Goal: Information Seeking & Learning: Understand process/instructions

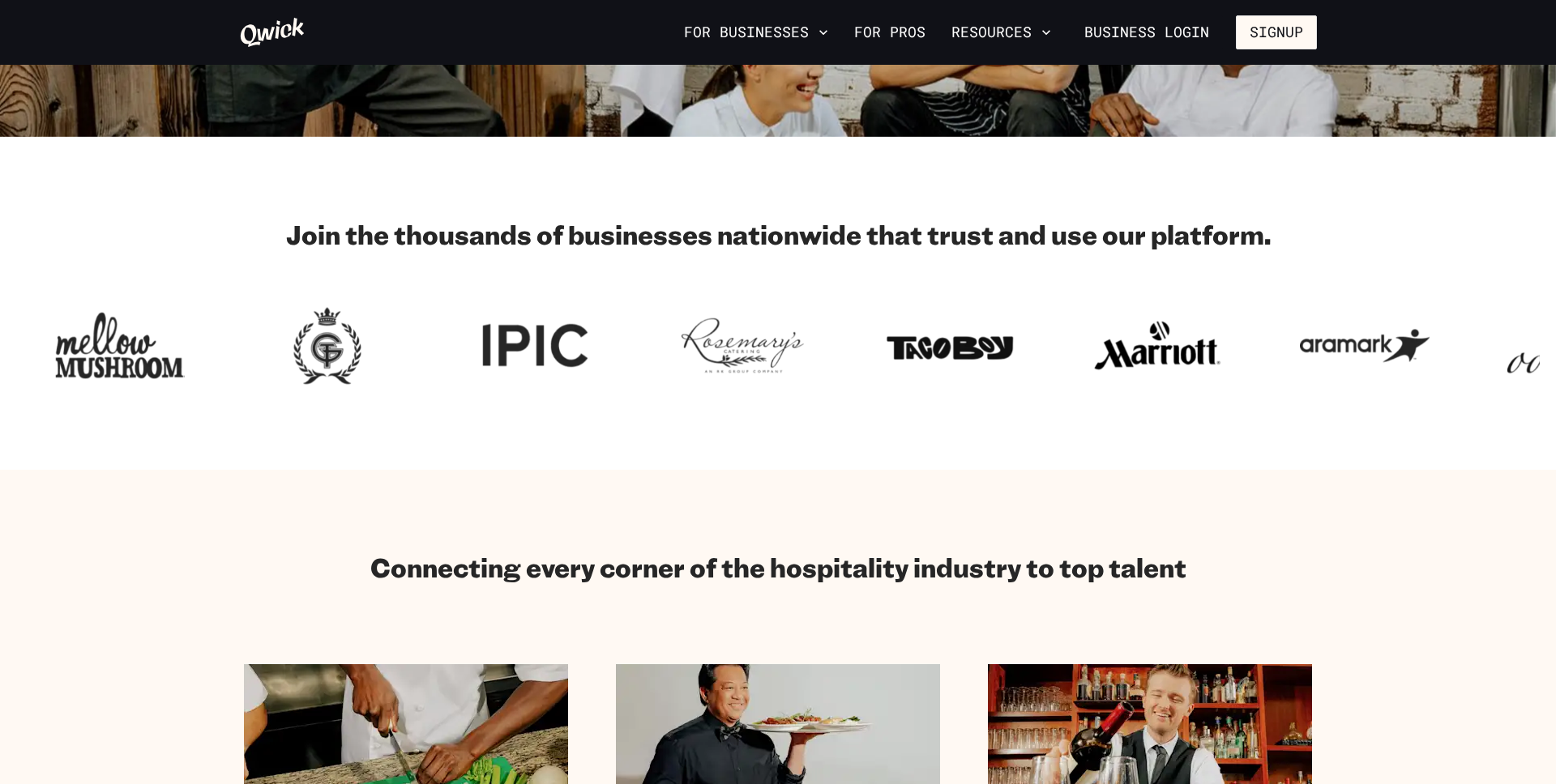
scroll to position [455, 0]
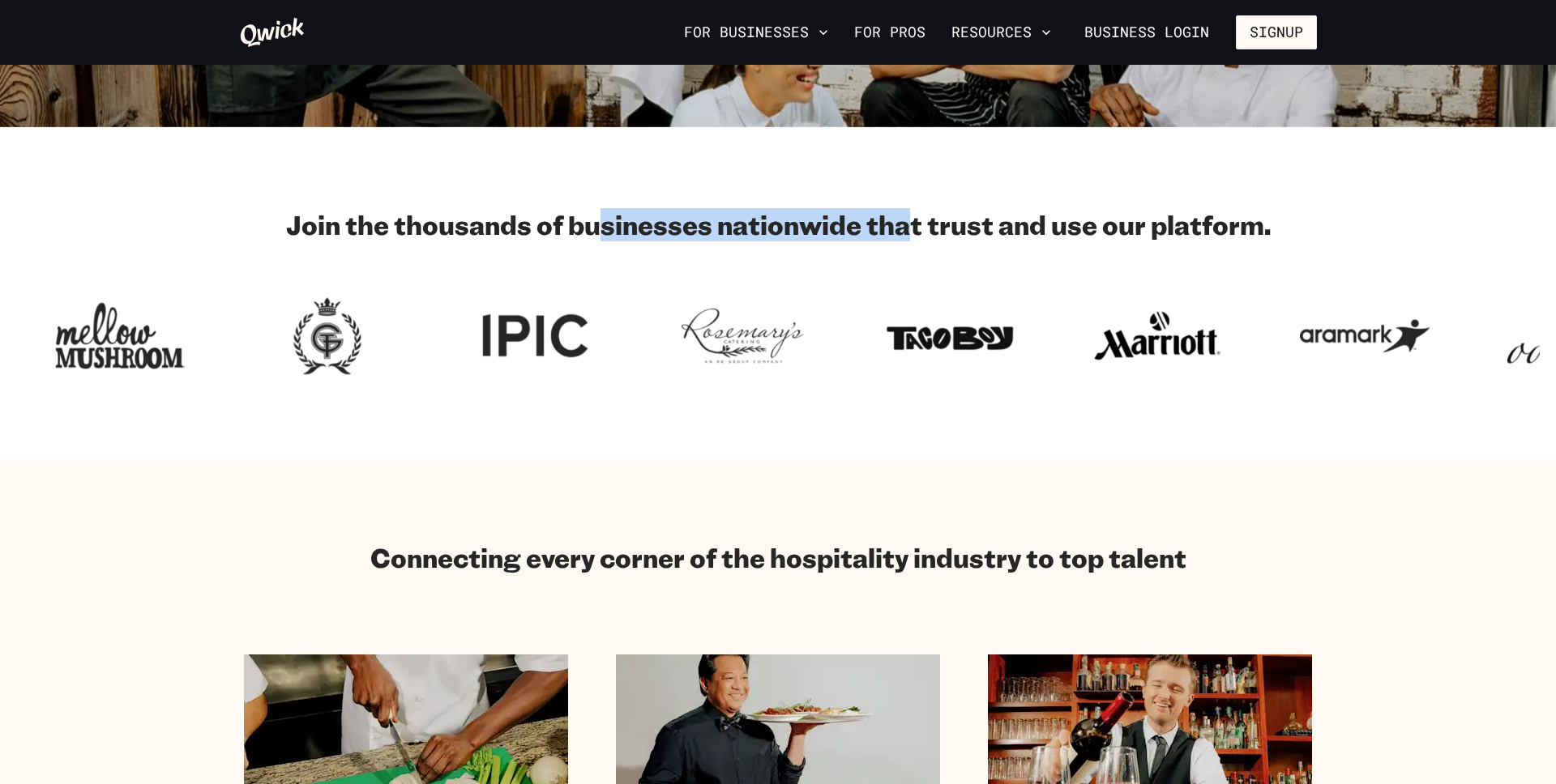
drag, startPoint x: 605, startPoint y: 218, endPoint x: 935, endPoint y: 239, distance: 330.7
click at [931, 239] on h2 "Join the thousands of businesses nationwide that trust and use our platform." at bounding box center [778, 224] width 1078 height 33
drag, startPoint x: 935, startPoint y: 239, endPoint x: 970, endPoint y: 244, distance: 35.4
click at [944, 239] on h2 "Join the thousands of businesses nationwide that trust and use our platform." at bounding box center [778, 224] width 1078 height 33
click at [1066, 211] on h2 "Join the thousands of businesses nationwide that trust and use our platform." at bounding box center [778, 224] width 1078 height 33
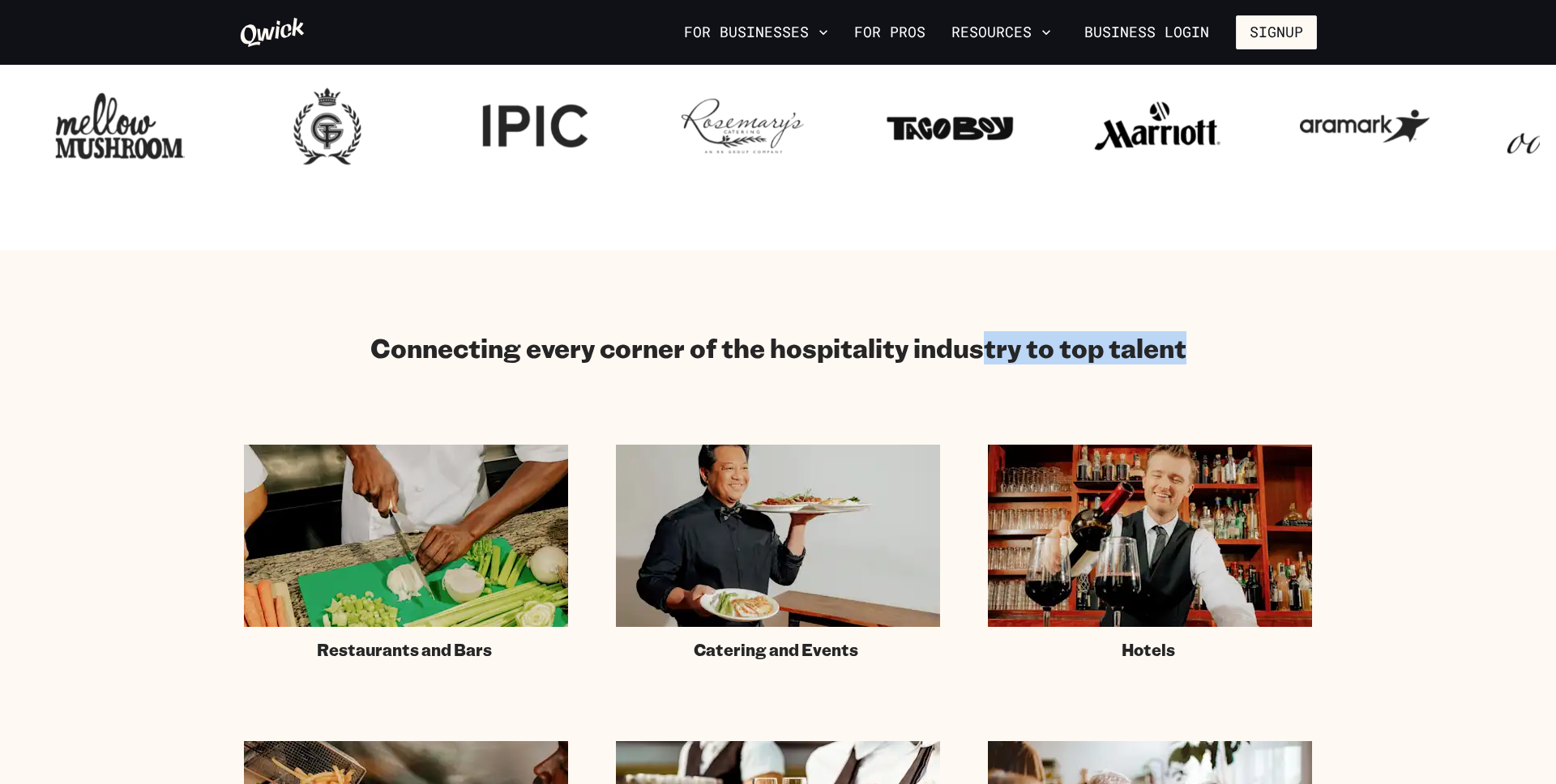
drag, startPoint x: 980, startPoint y: 350, endPoint x: 1069, endPoint y: 370, distance: 91.2
click at [1066, 370] on div "Connecting every corner of the hospitality industry to top talent Restaurants a…" at bounding box center [778, 644] width 1078 height 626
click at [1069, 370] on div "Connecting every corner of the hospitality industry to top talent Restaurants a…" at bounding box center [778, 644] width 1078 height 626
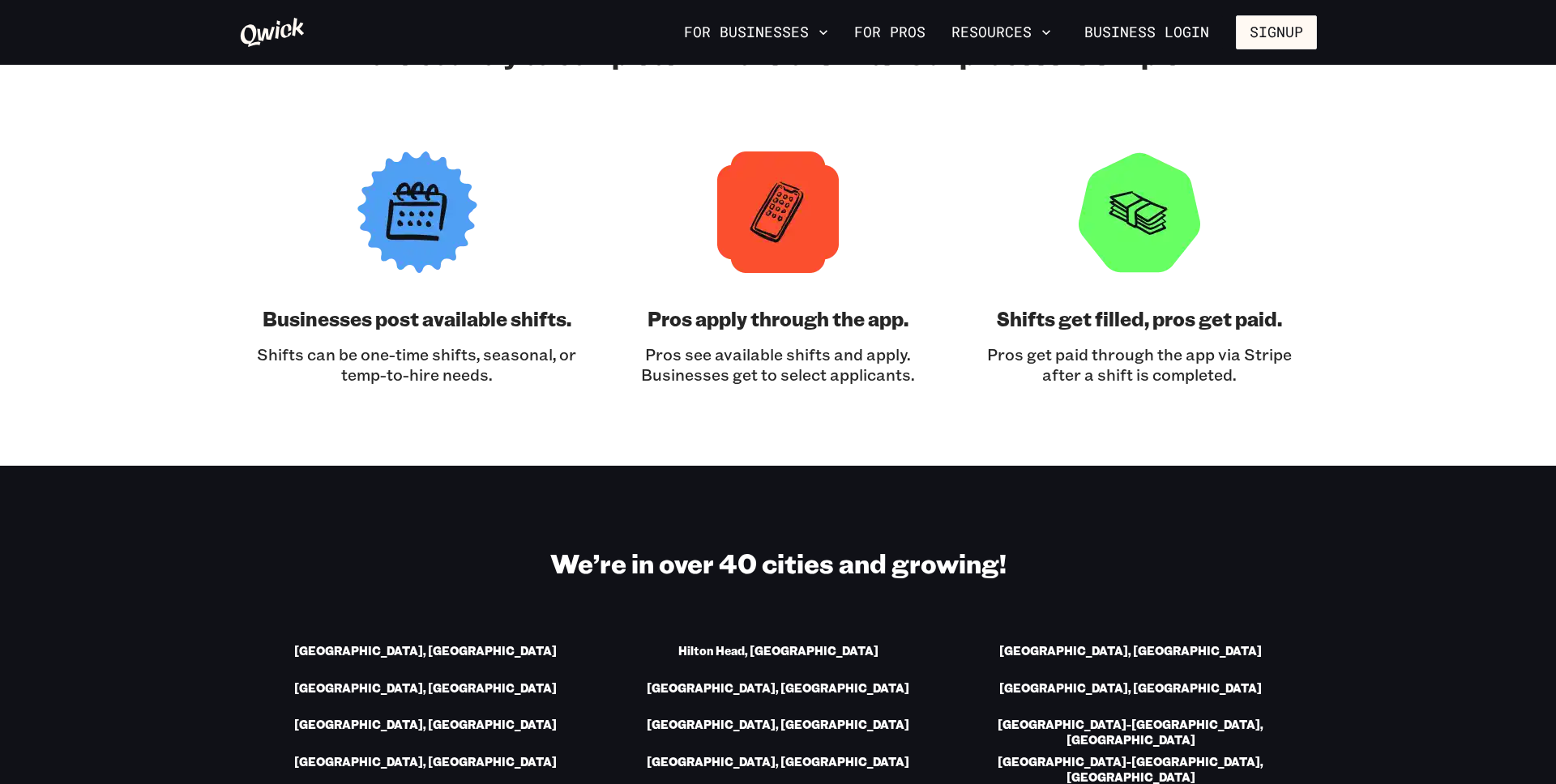
scroll to position [1786, 0]
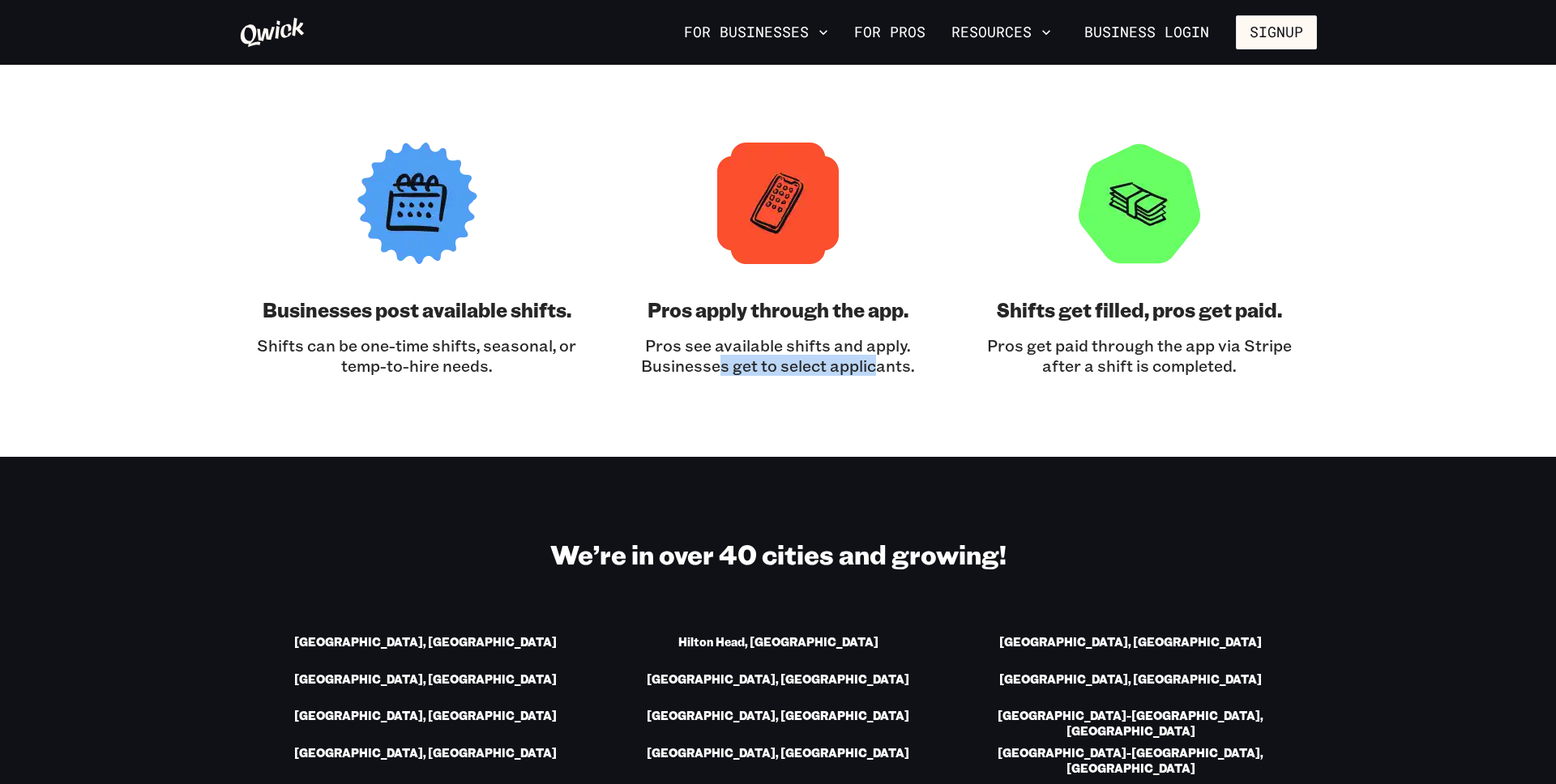
drag, startPoint x: 757, startPoint y: 363, endPoint x: 887, endPoint y: 363, distance: 130.0
click at [887, 363] on p "Pros see available shifts and apply. Businesses get to select applicants." at bounding box center [778, 355] width 322 height 41
drag, startPoint x: 870, startPoint y: 347, endPoint x: 948, endPoint y: 378, distance: 83.9
click at [948, 378] on section "We’ve connected thousands of hospitality professionals with businesses across t…" at bounding box center [778, 186] width 1556 height 541
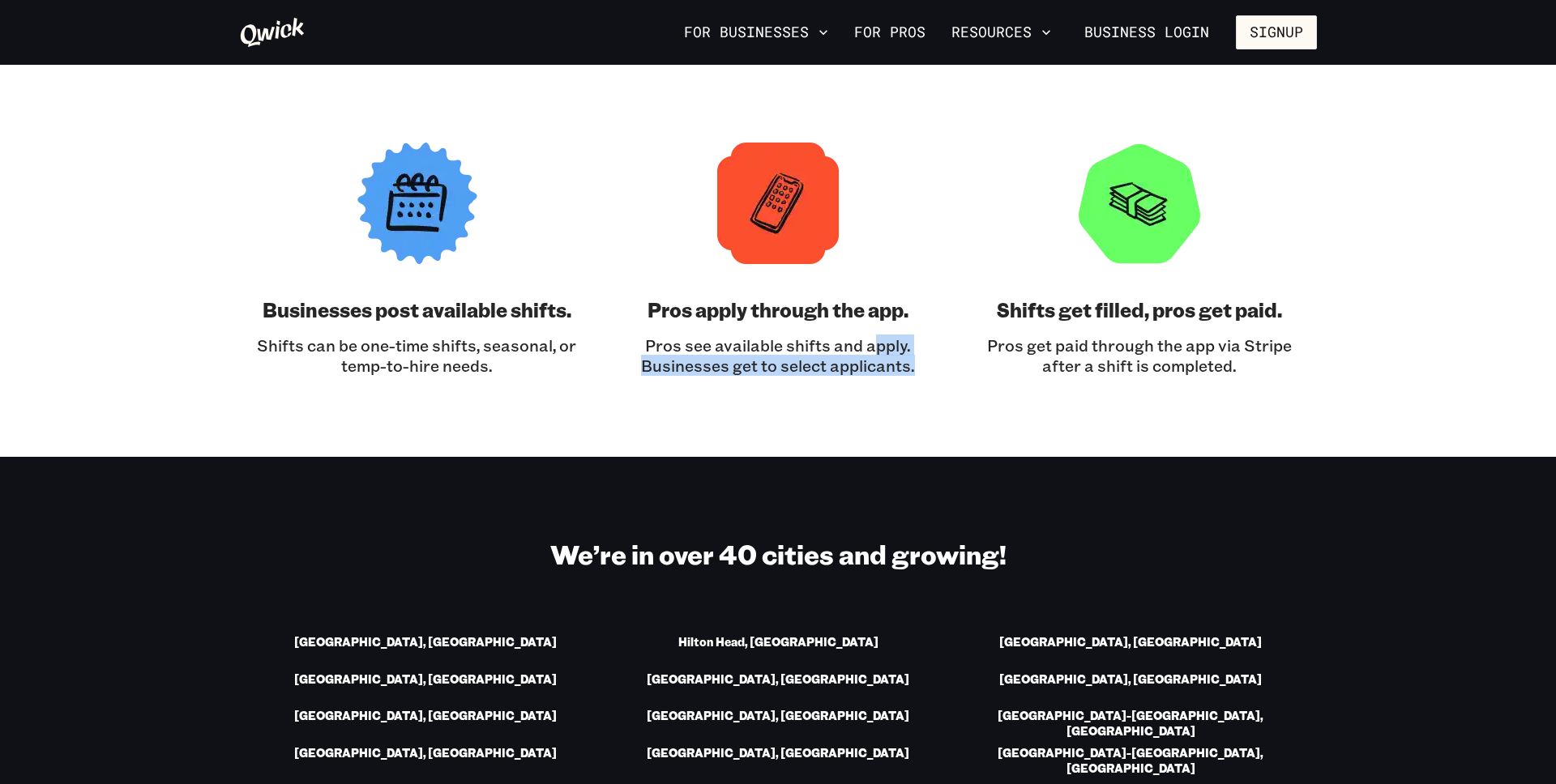
click at [948, 378] on section "We’ve connected thousands of hospitality professionals with businesses across t…" at bounding box center [778, 186] width 1556 height 541
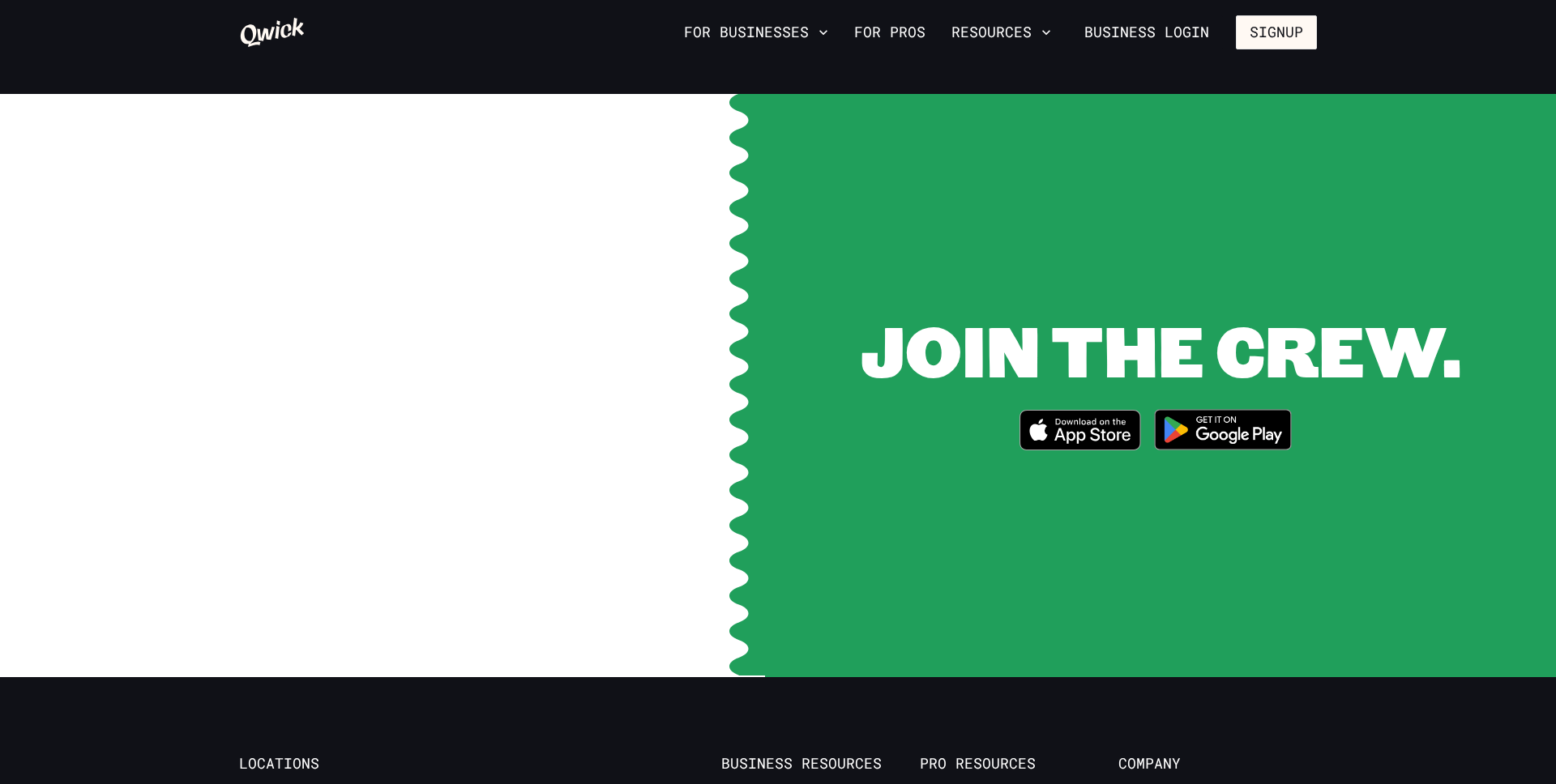
scroll to position [3302, 0]
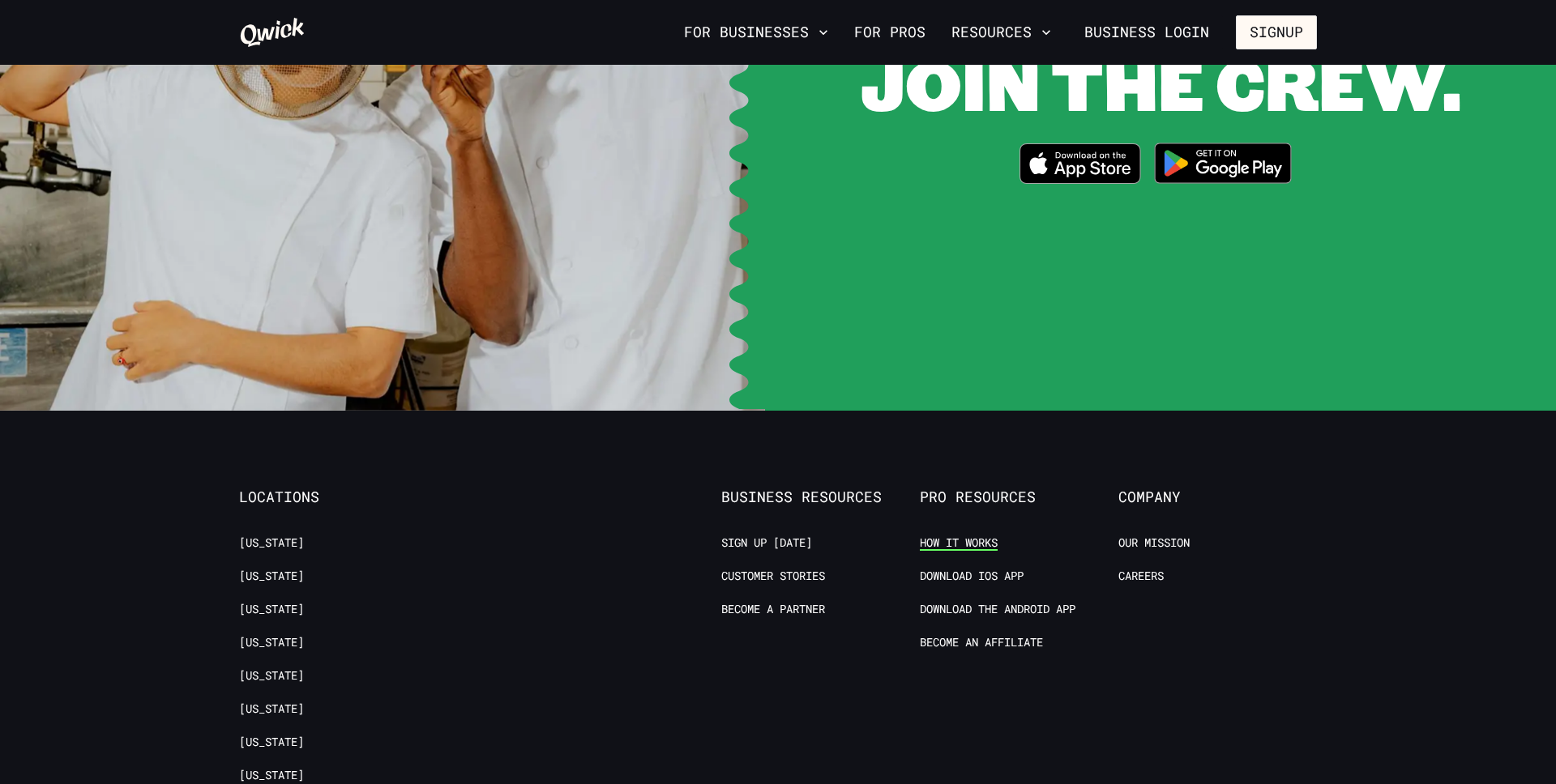
click at [975, 536] on link "How it Works" at bounding box center [959, 544] width 78 height 16
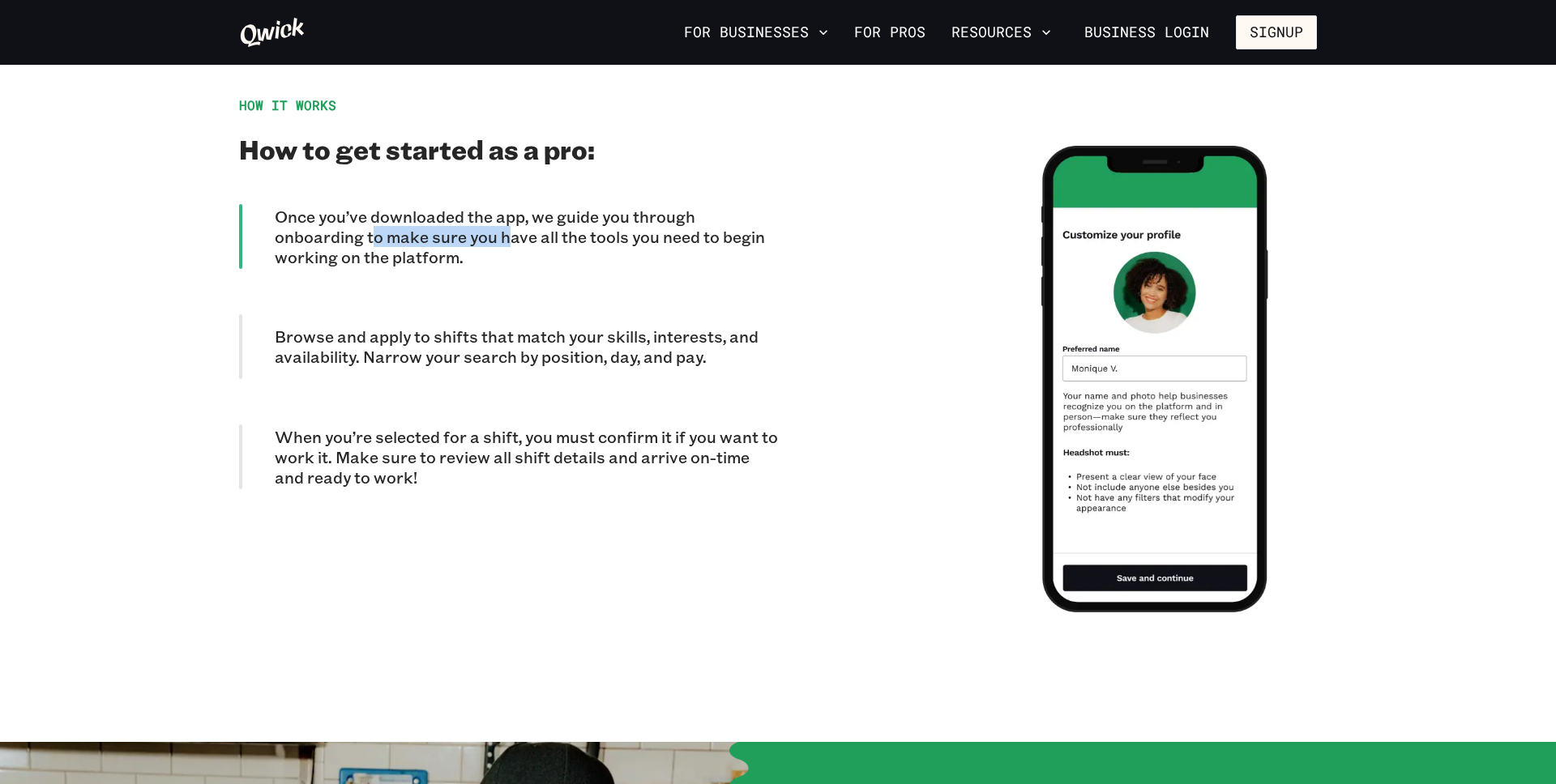
drag, startPoint x: 371, startPoint y: 222, endPoint x: 550, endPoint y: 223, distance: 179.0
click at [549, 223] on p "Once you’ve downloaded the app, we guide you through onboarding to make sure yo…" at bounding box center [526, 236] width 503 height 60
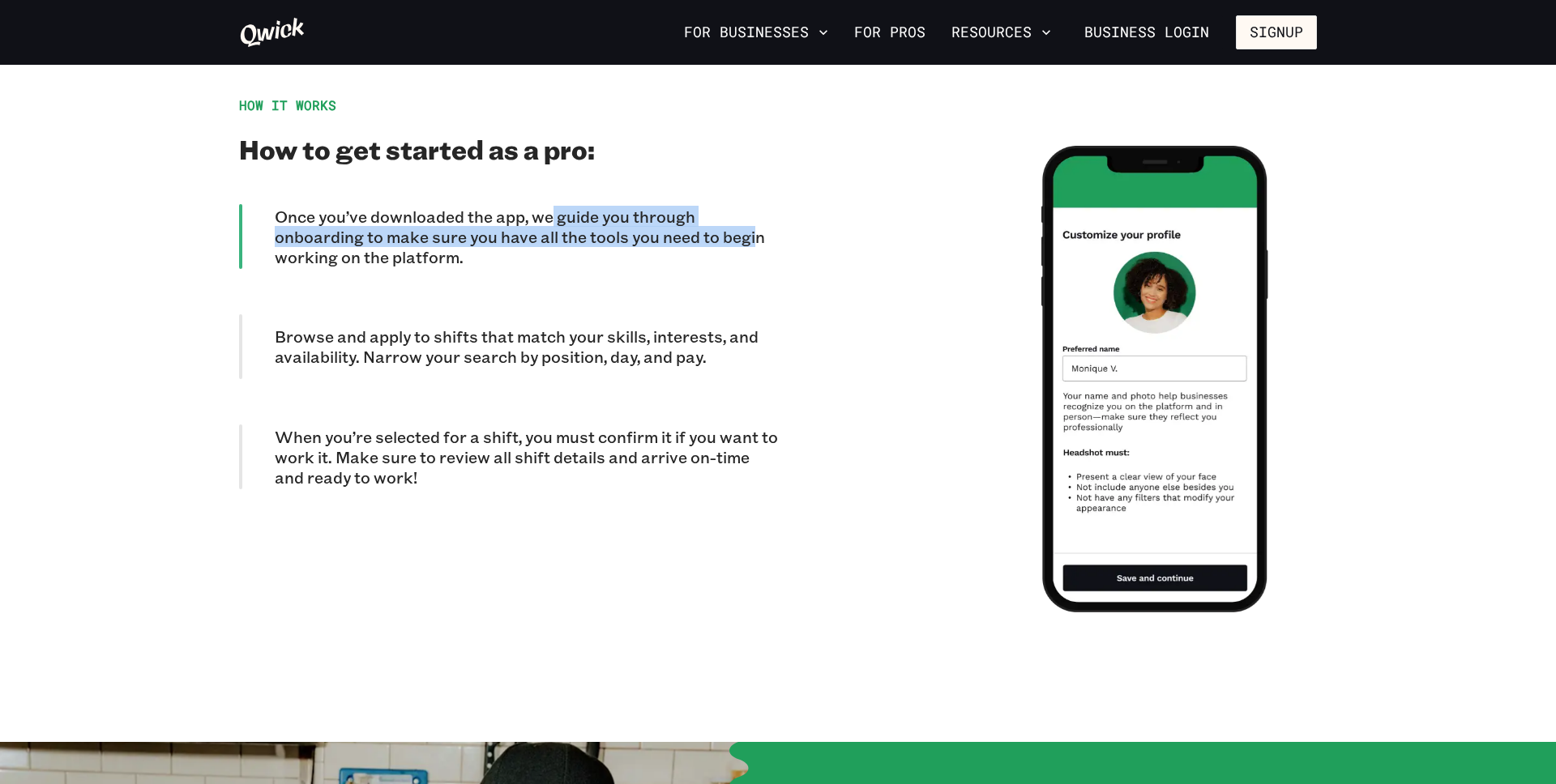
drag, startPoint x: 547, startPoint y: 201, endPoint x: 757, endPoint y: 215, distance: 210.5
click at [757, 215] on p "Once you’ve downloaded the app, we guide you through onboarding to make sure yo…" at bounding box center [526, 236] width 503 height 60
drag, startPoint x: 757, startPoint y: 215, endPoint x: 771, endPoint y: 228, distance: 19.1
click at [758, 215] on p "Once you’ve downloaded the app, we guide you through onboarding to make sure yo…" at bounding box center [526, 236] width 503 height 60
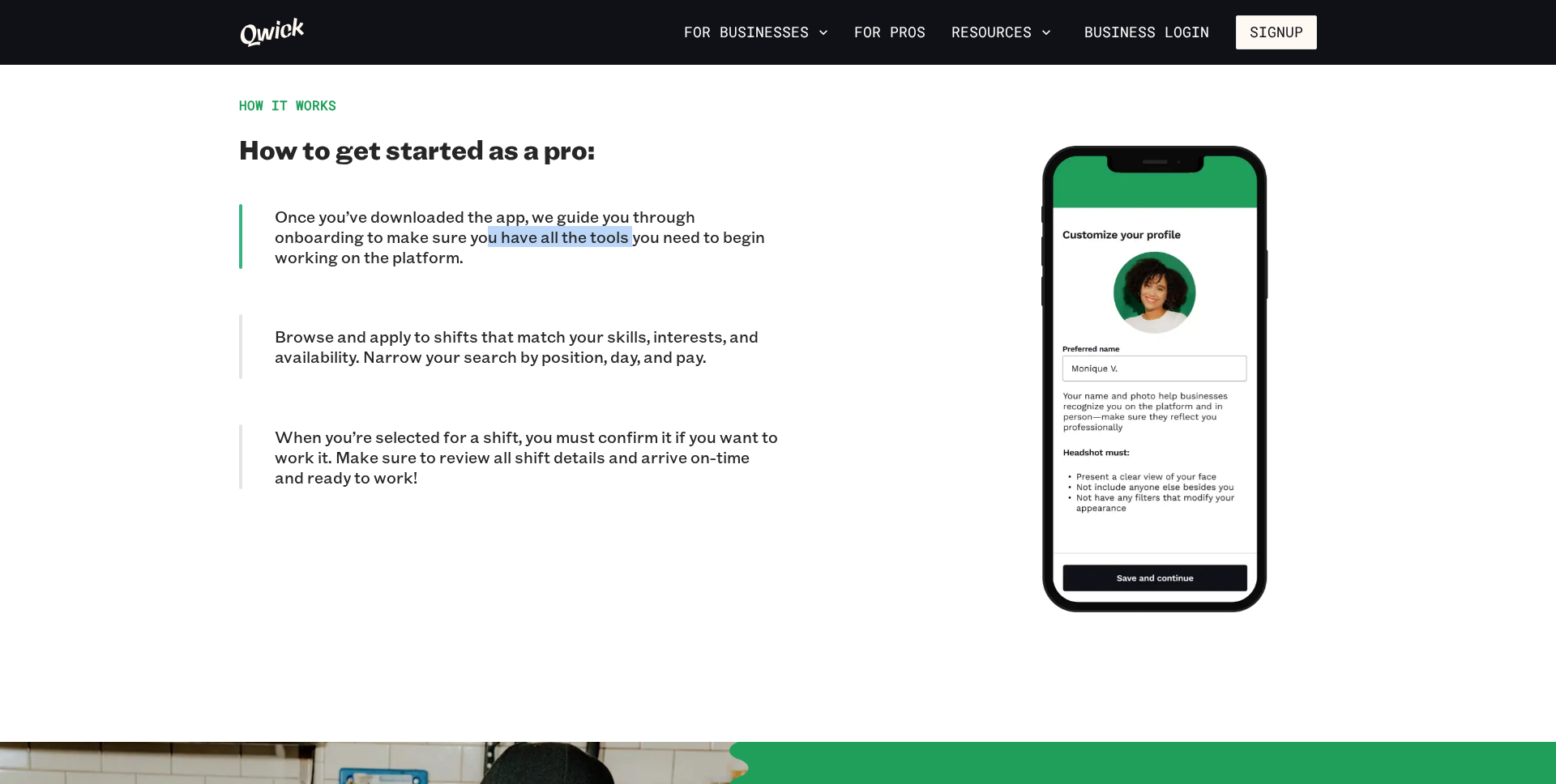
drag, startPoint x: 483, startPoint y: 211, endPoint x: 635, endPoint y: 228, distance: 152.9
click at [635, 228] on p "Once you’ve downloaded the app, we guide you through onboarding to make sure yo…" at bounding box center [526, 236] width 503 height 60
drag, startPoint x: 592, startPoint y: 213, endPoint x: 712, endPoint y: 218, distance: 120.1
click at [708, 218] on p "Once you’ve downloaded the app, we guide you through onboarding to make sure yo…" at bounding box center [526, 236] width 503 height 60
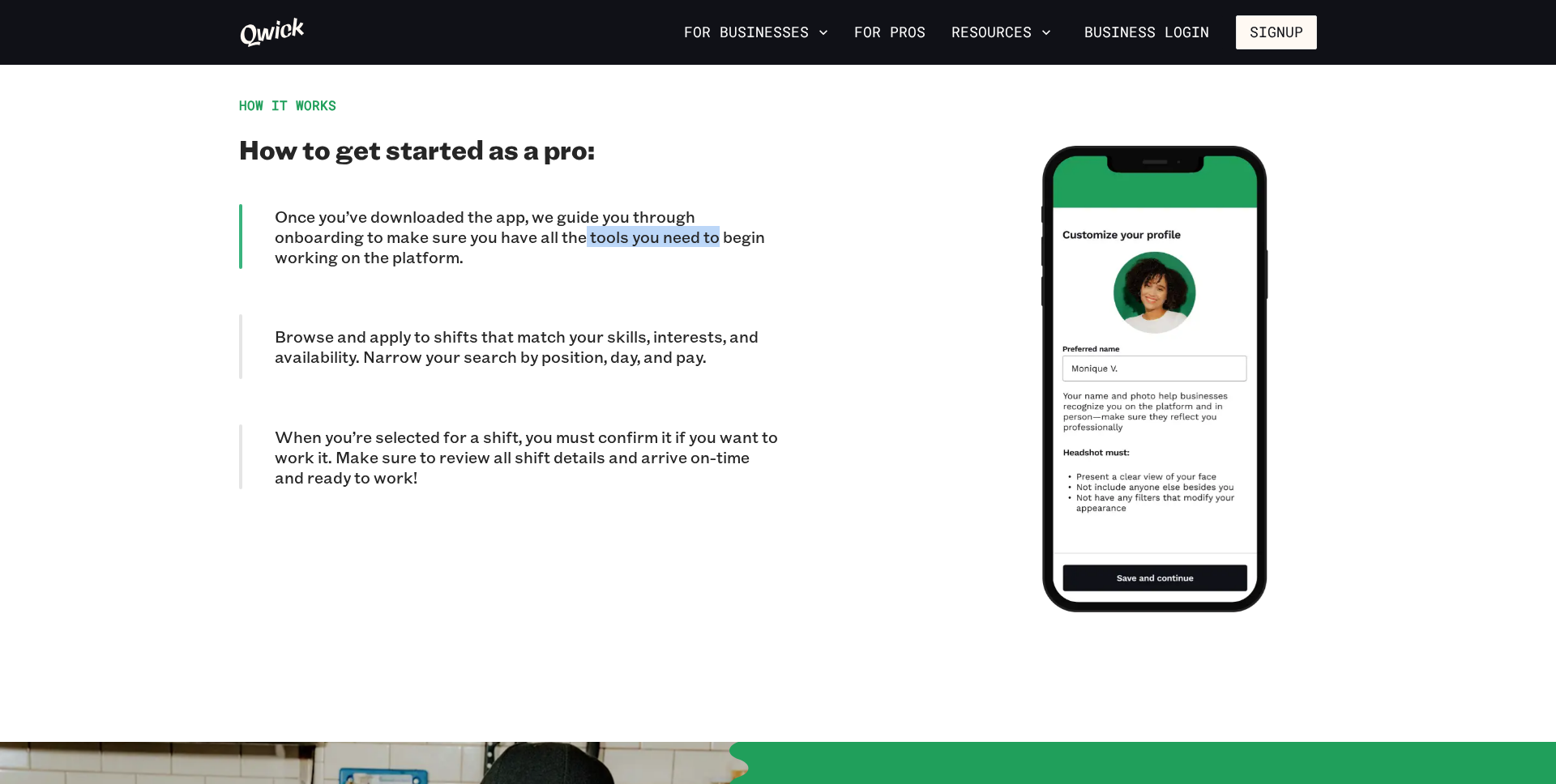
click at [712, 218] on p "Once you’ve downloaded the app, we guide you through onboarding to make sure yo…" at bounding box center [526, 236] width 503 height 60
drag, startPoint x: 389, startPoint y: 337, endPoint x: 663, endPoint y: 338, distance: 274.0
click at [663, 338] on p "Browse and apply to shifts that match your skills, interests, and availability.…" at bounding box center [526, 346] width 503 height 41
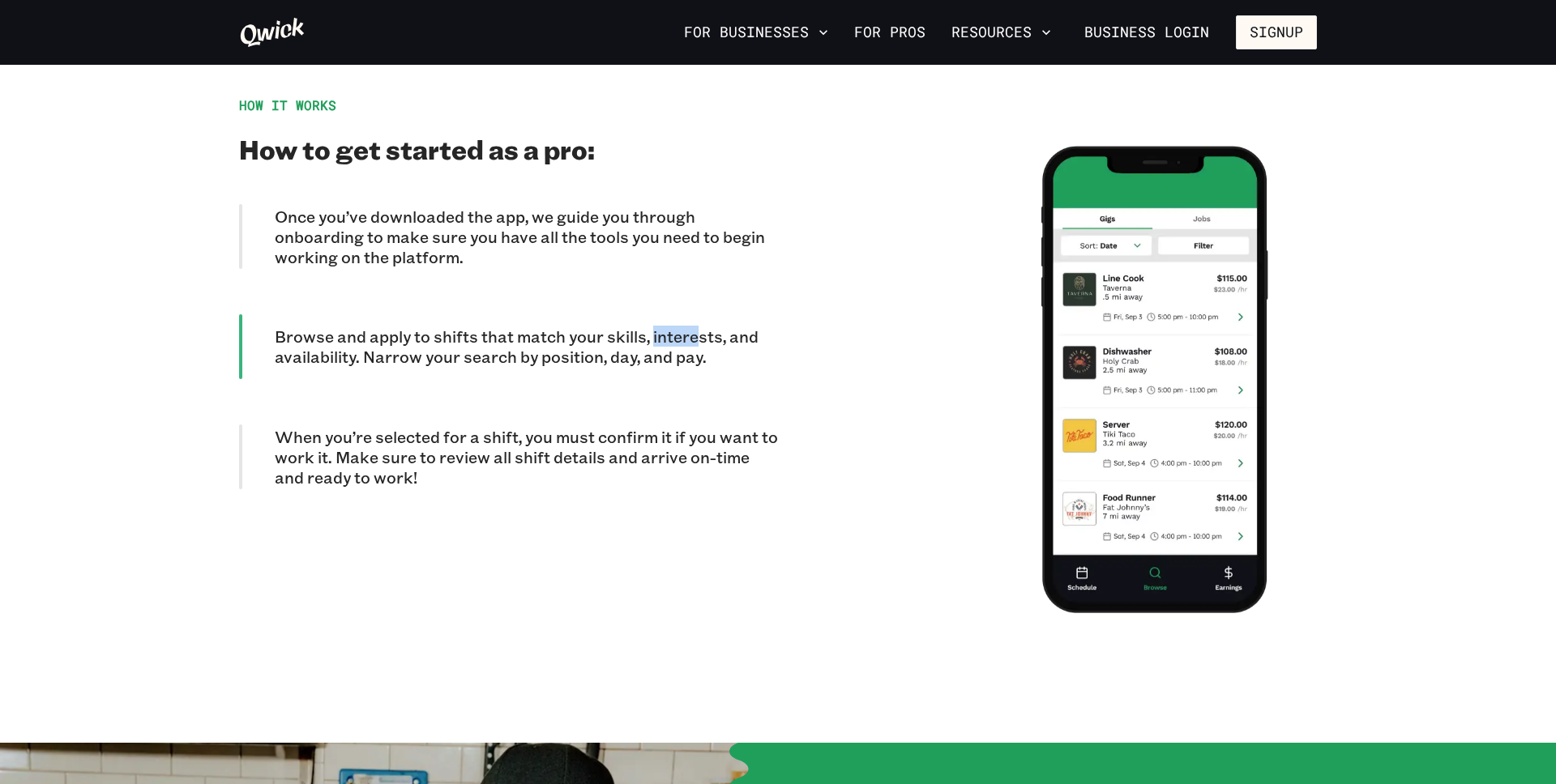
drag, startPoint x: 649, startPoint y: 320, endPoint x: 747, endPoint y: 343, distance: 100.7
click at [747, 343] on p "Browse and apply to shifts that match your skills, interests, and availability.…" at bounding box center [526, 346] width 503 height 41
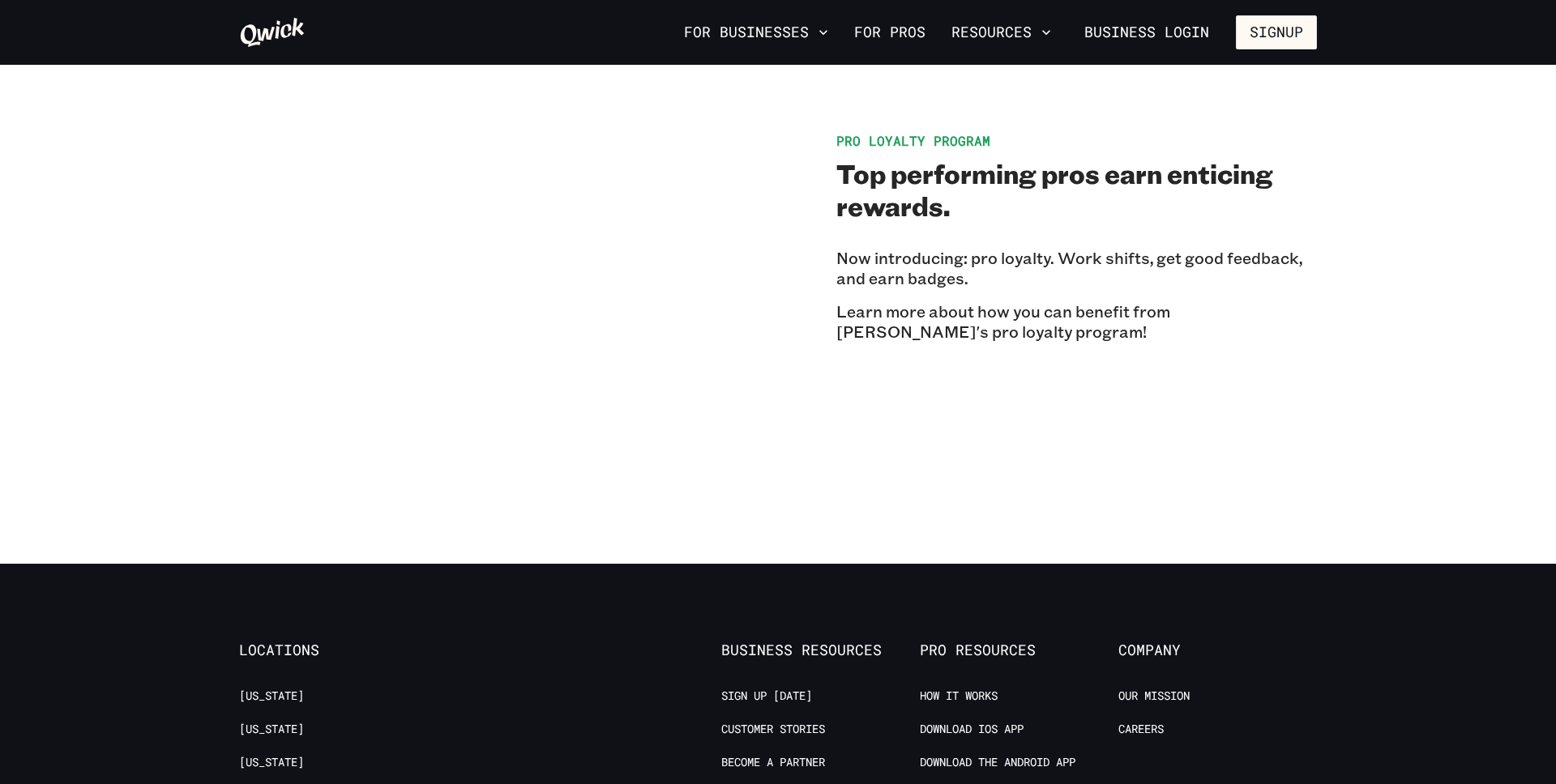
scroll to position [2776, 0]
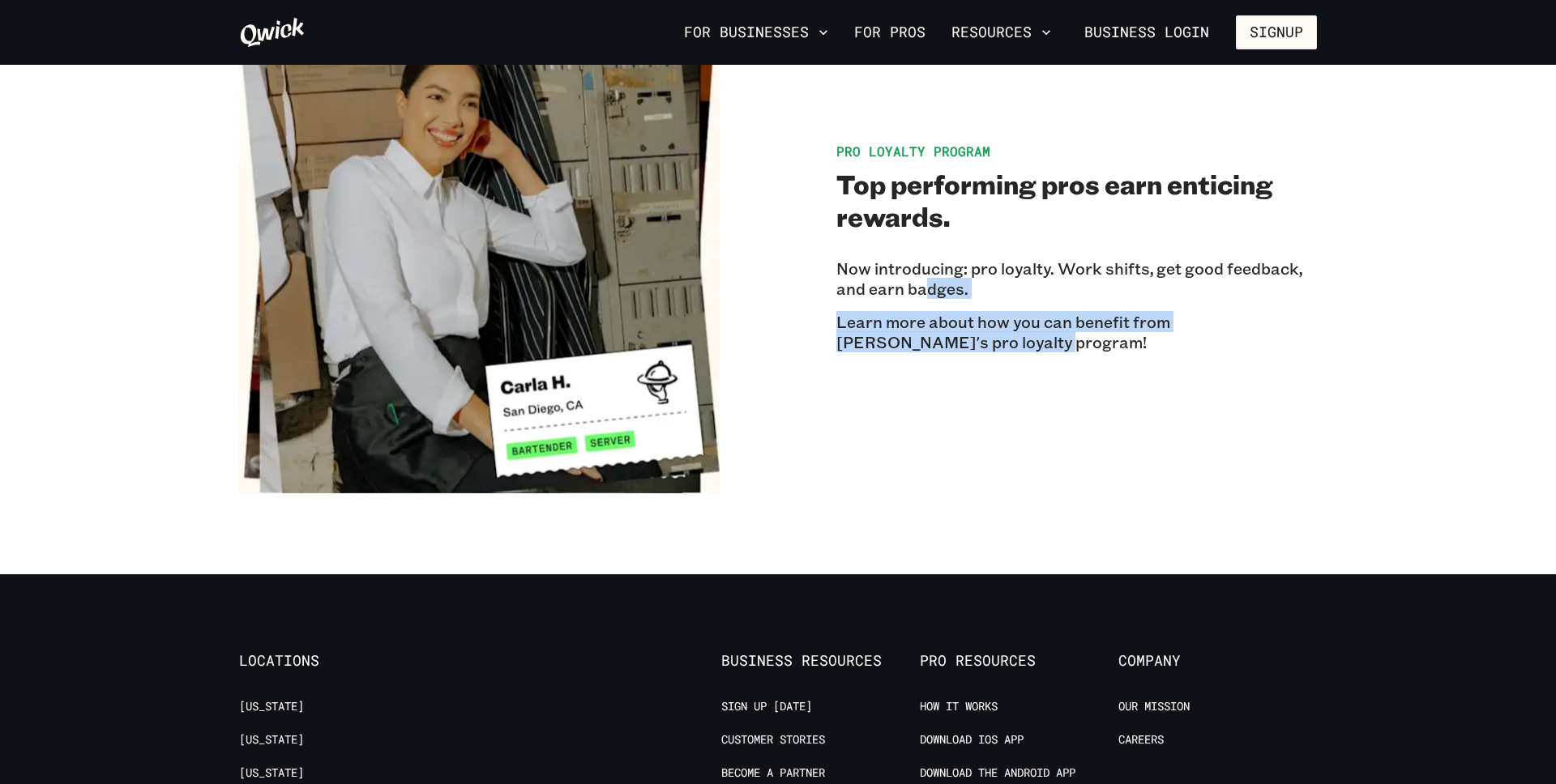
drag, startPoint x: 922, startPoint y: 268, endPoint x: 1057, endPoint y: 320, distance: 144.7
click at [1055, 319] on div "Now introducing: pro loyalty. Work shifts, get good feedback, and earn badges. …" at bounding box center [1077, 305] width 481 height 94
click at [1057, 320] on p "Learn more about how you can benefit from [PERSON_NAME]'s pro loyalty program!" at bounding box center [1077, 332] width 481 height 41
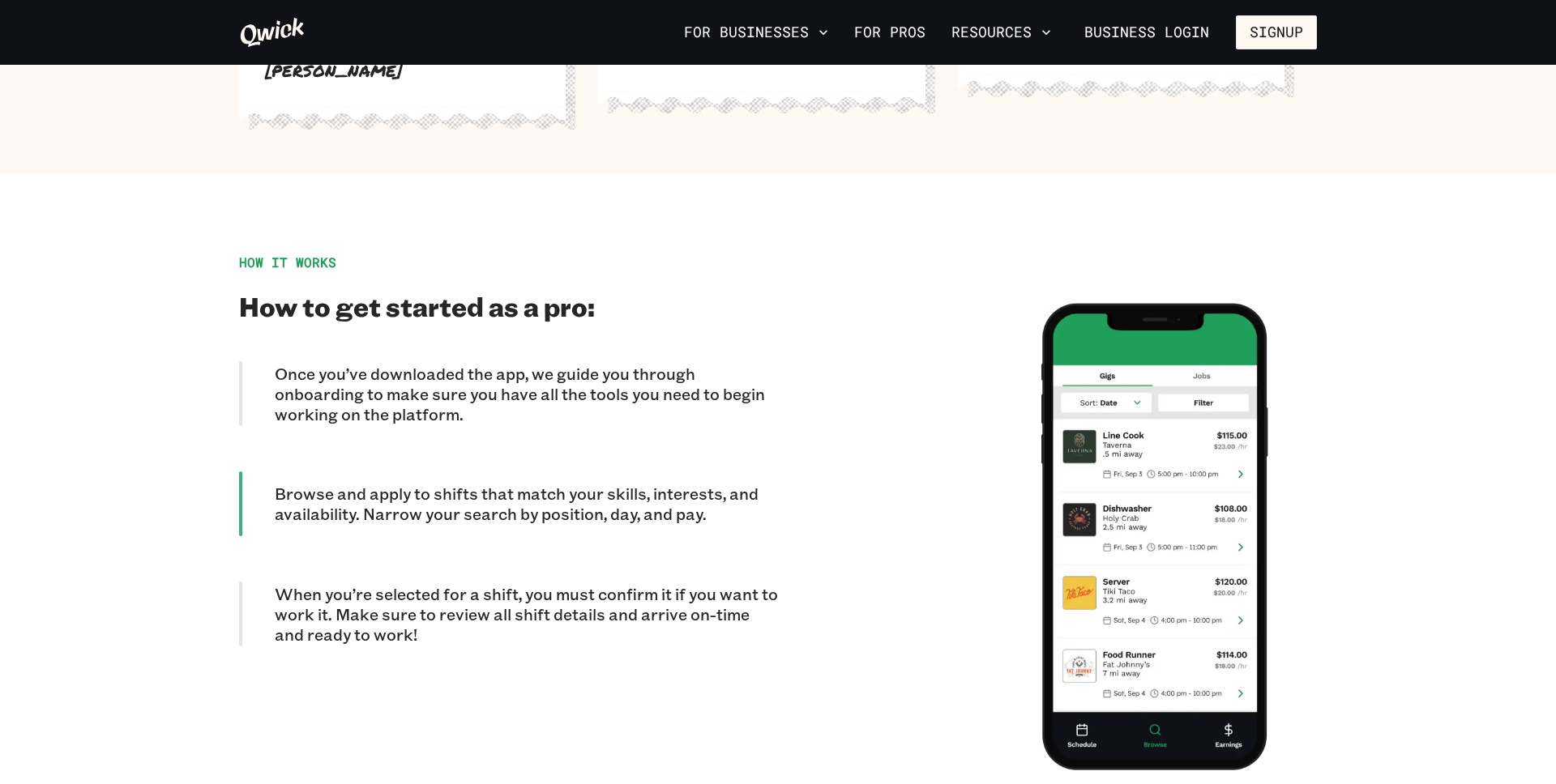
scroll to position [934, 0]
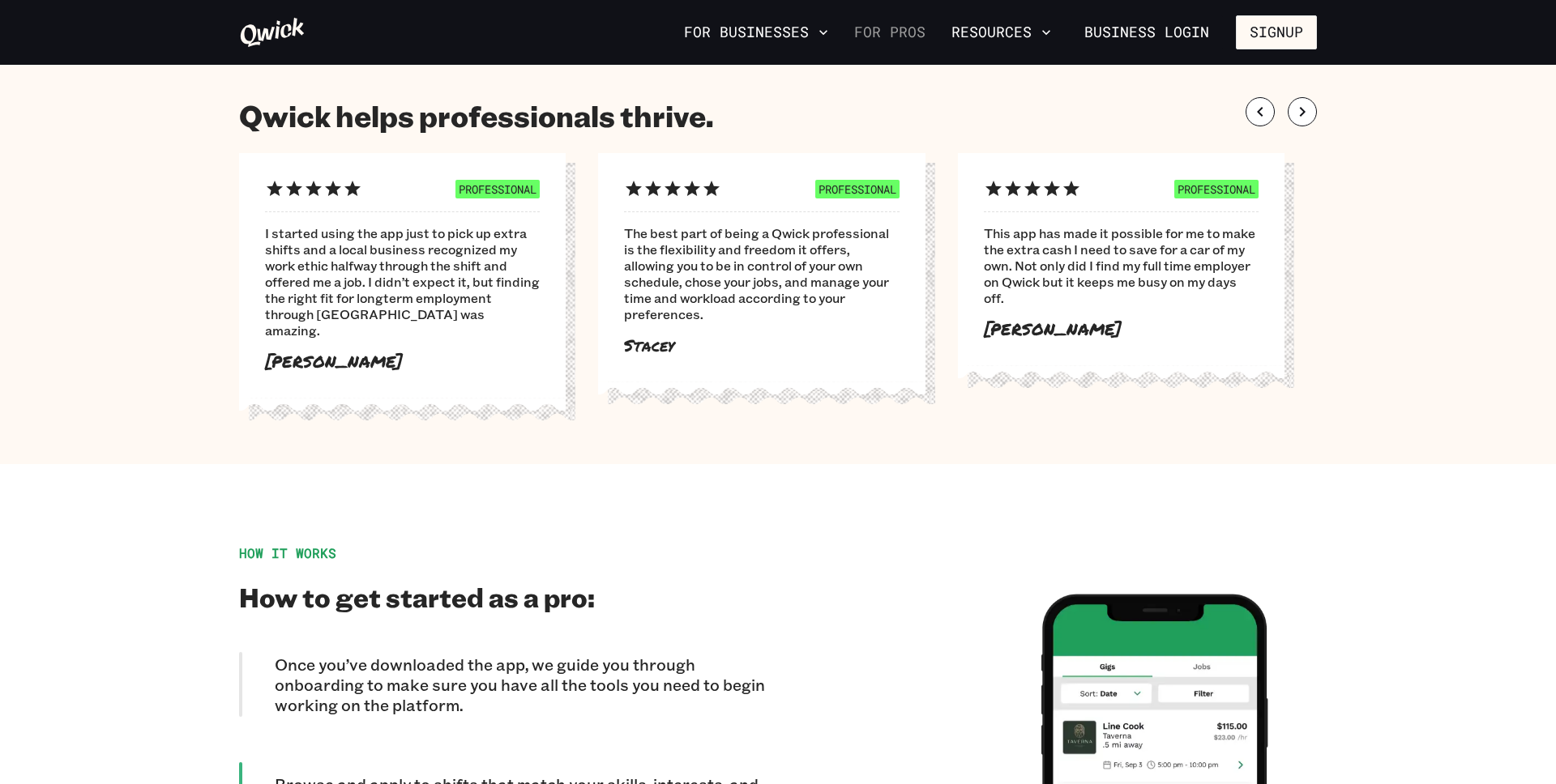
click at [886, 39] on link "For Pros" at bounding box center [889, 33] width 84 height 28
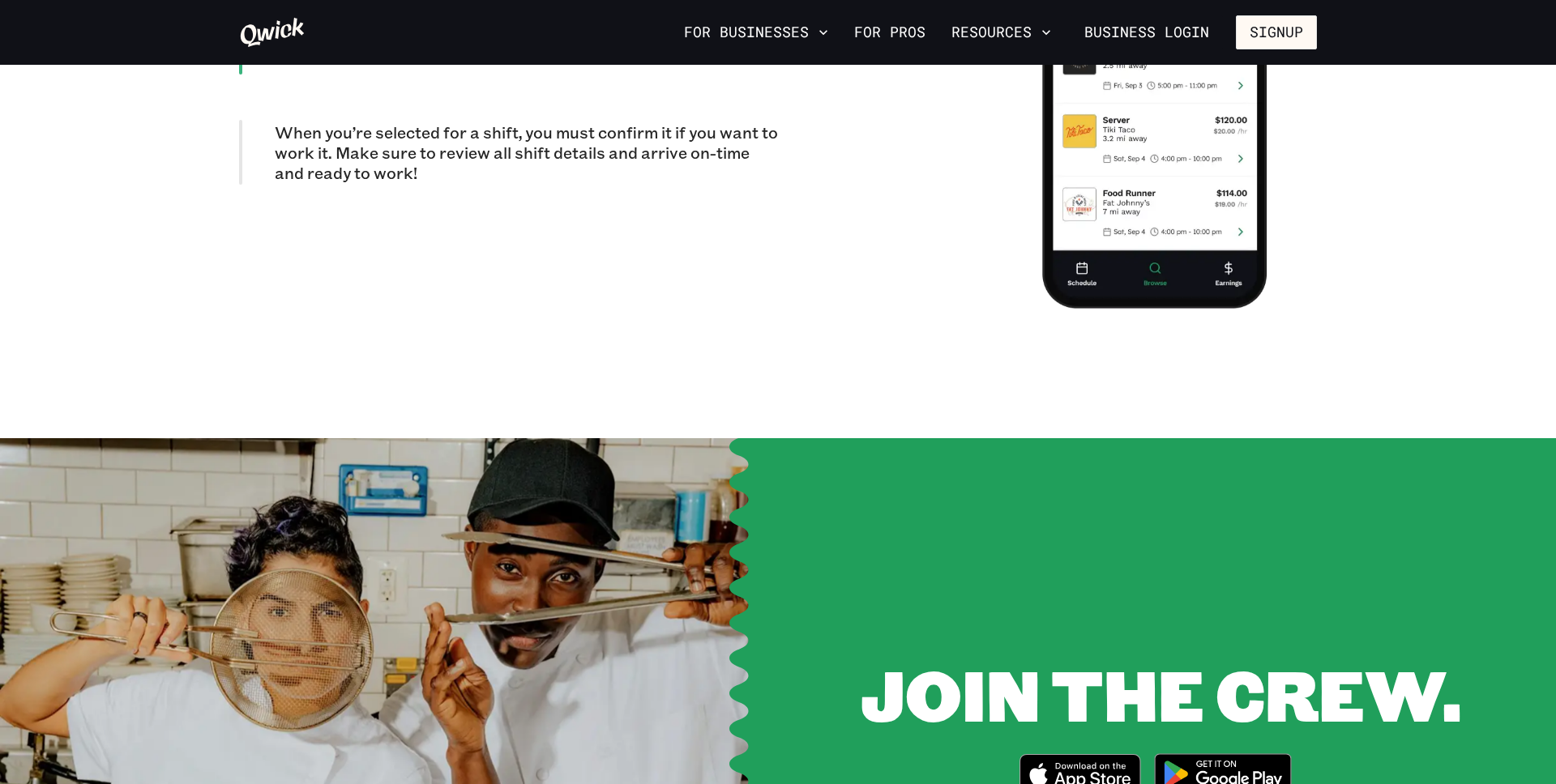
scroll to position [1032, 0]
